Goal: Task Accomplishment & Management: Use online tool/utility

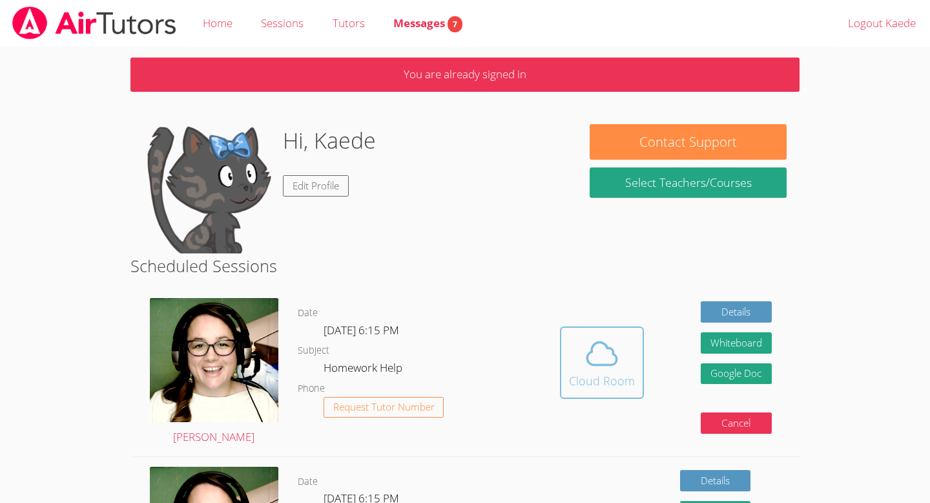
click at [599, 349] on icon at bounding box center [602, 353] width 36 height 36
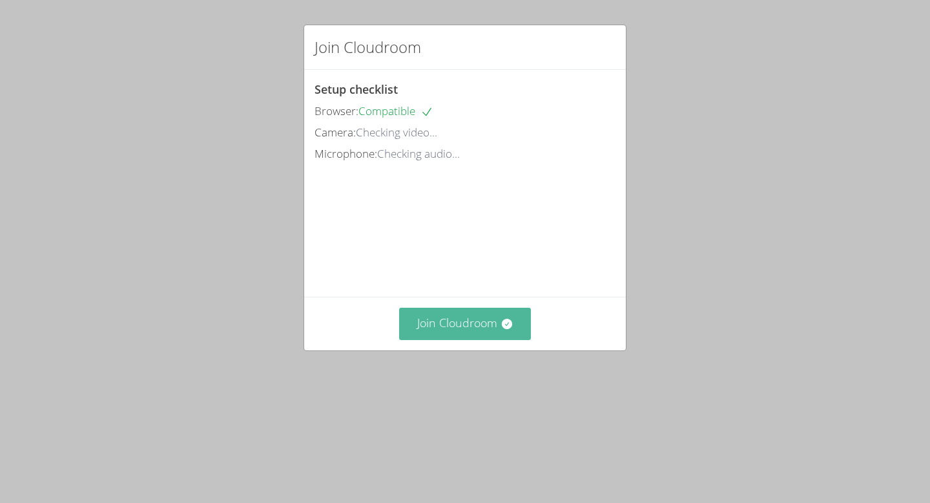
click at [481, 339] on button "Join Cloudroom" at bounding box center [465, 323] width 132 height 32
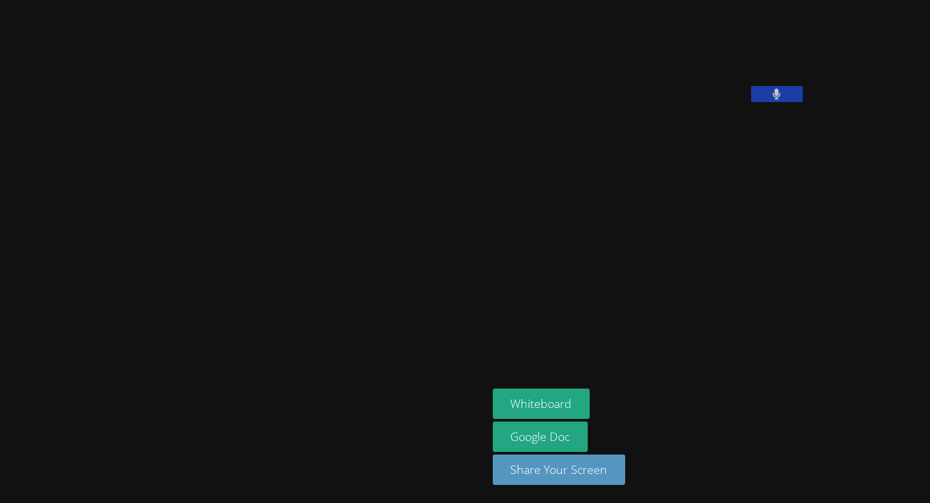
click at [820, 169] on div "Kaede Shitan Whiteboard Google Doc Share Your Screen" at bounding box center [465, 251] width 930 height 503
click at [751, 102] on button at bounding box center [777, 94] width 52 height 16
click at [751, 86] on button at bounding box center [777, 94] width 52 height 16
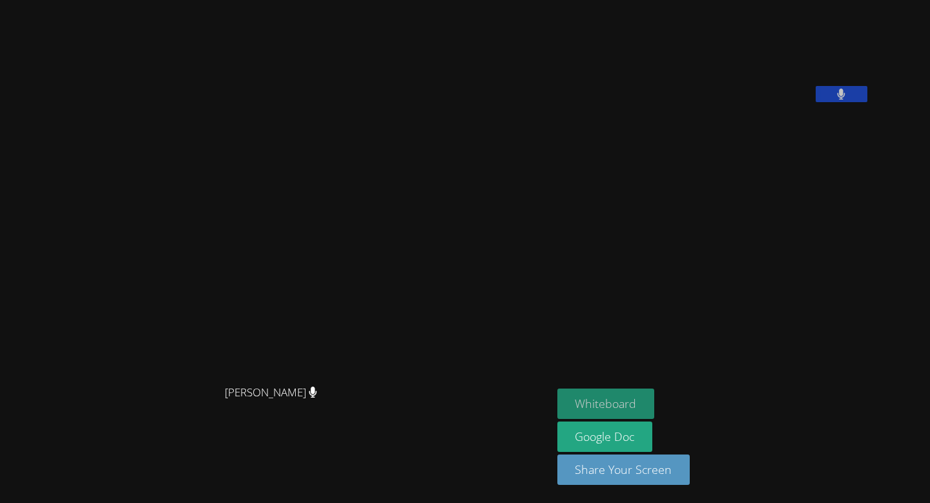
click at [654, 409] on button "Whiteboard" at bounding box center [606, 403] width 98 height 30
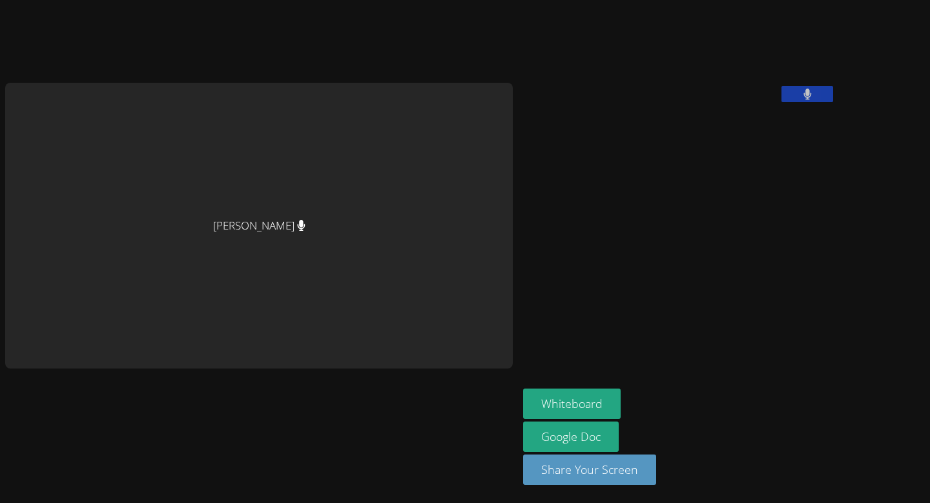
click at [297, 223] on icon at bounding box center [301, 225] width 8 height 11
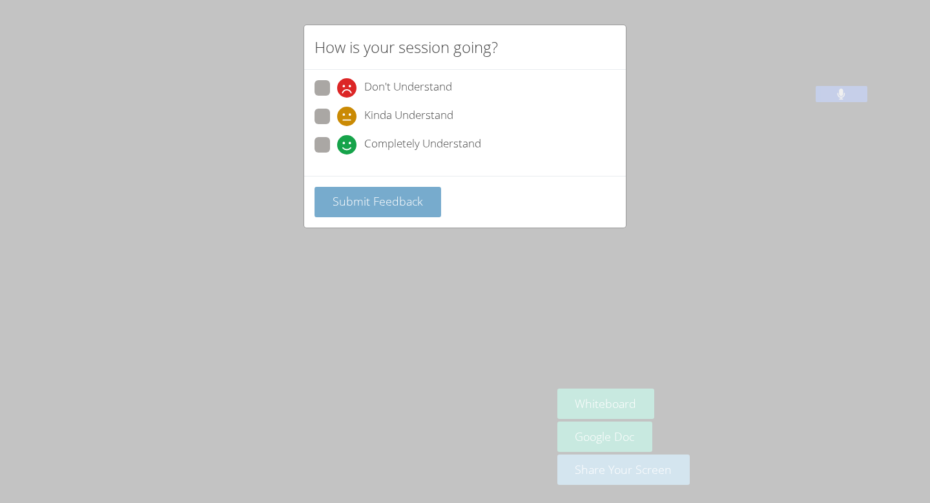
click at [378, 200] on span "Submit Feedback" at bounding box center [378, 201] width 90 height 16
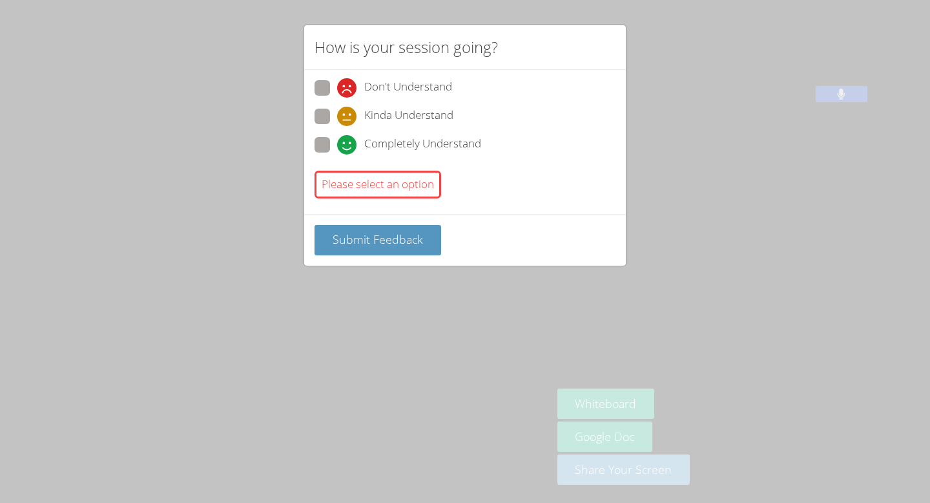
click at [337, 154] on span at bounding box center [337, 154] width 0 height 0
click at [337, 143] on input "Completely Understand" at bounding box center [342, 142] width 11 height 11
radio input "true"
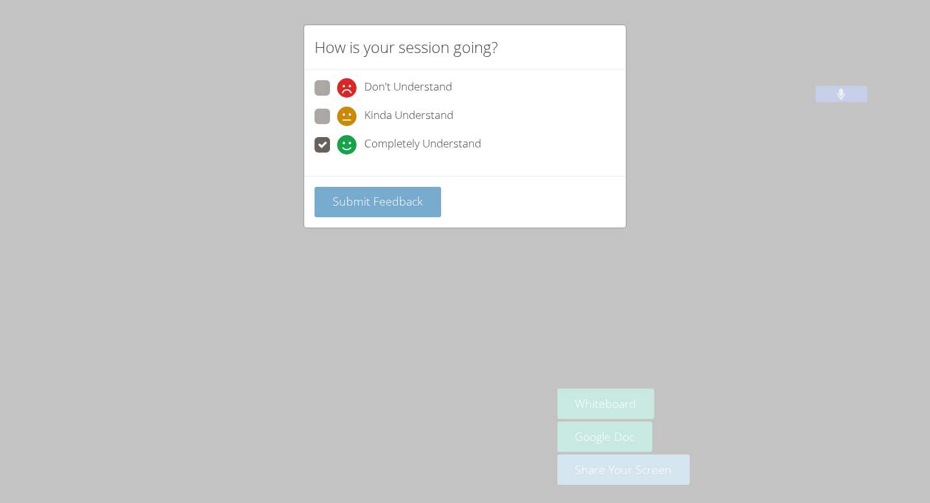
click at [371, 209] on button "Submit Feedback" at bounding box center [378, 202] width 127 height 30
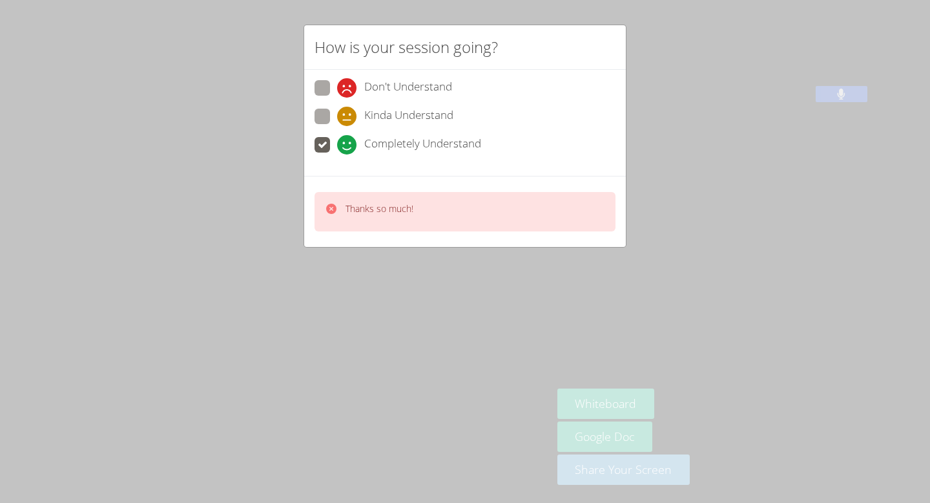
click at [353, 254] on div "How is your session going? Don't Understand Kinda Understand Completely Underst…" at bounding box center [465, 251] width 930 height 503
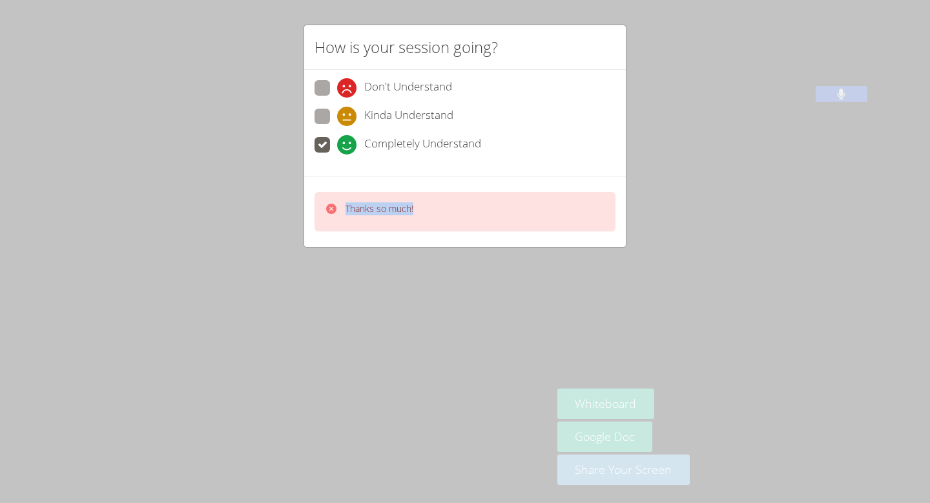
click at [353, 254] on div "How is your session going? Don't Understand Kinda Understand Completely Underst…" at bounding box center [465, 251] width 930 height 503
